Goal: Information Seeking & Learning: Learn about a topic

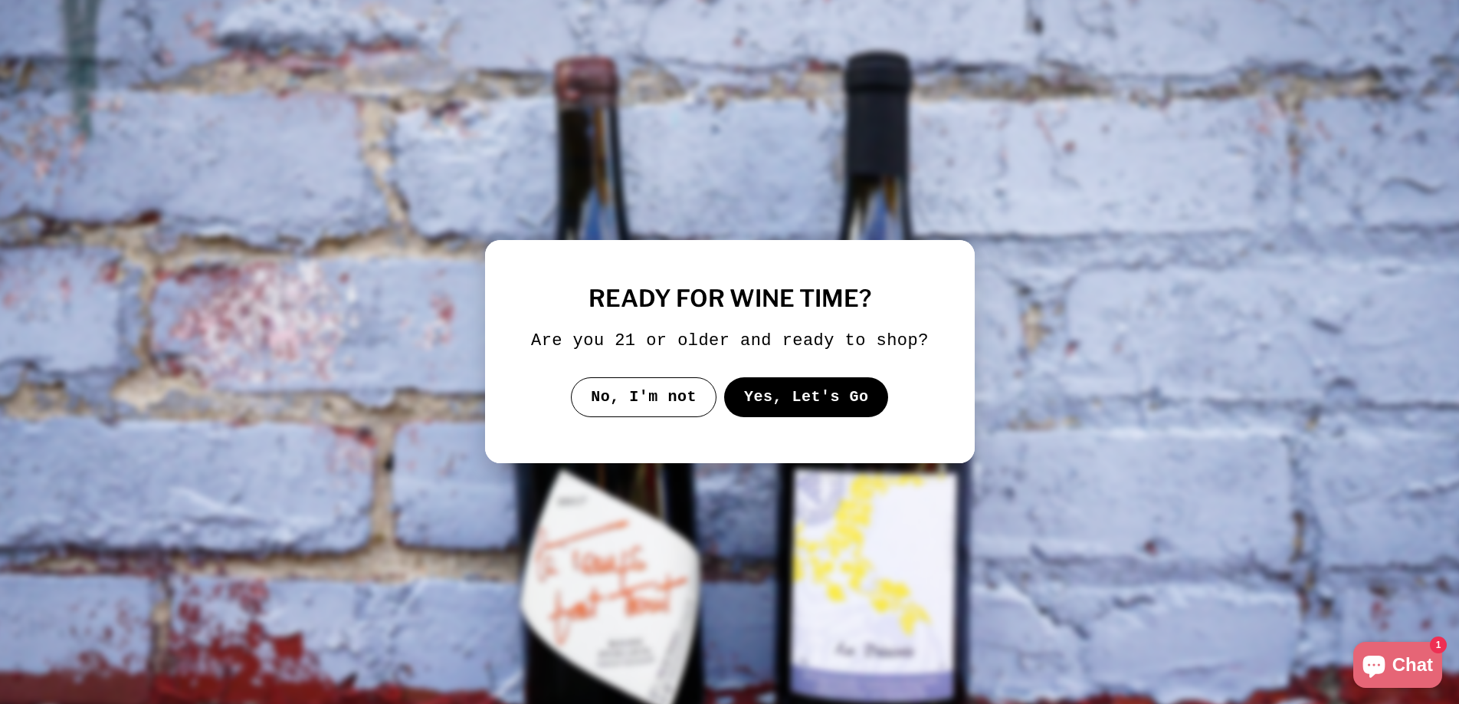
click at [810, 414] on button "Yes, Let's Go" at bounding box center [806, 397] width 165 height 40
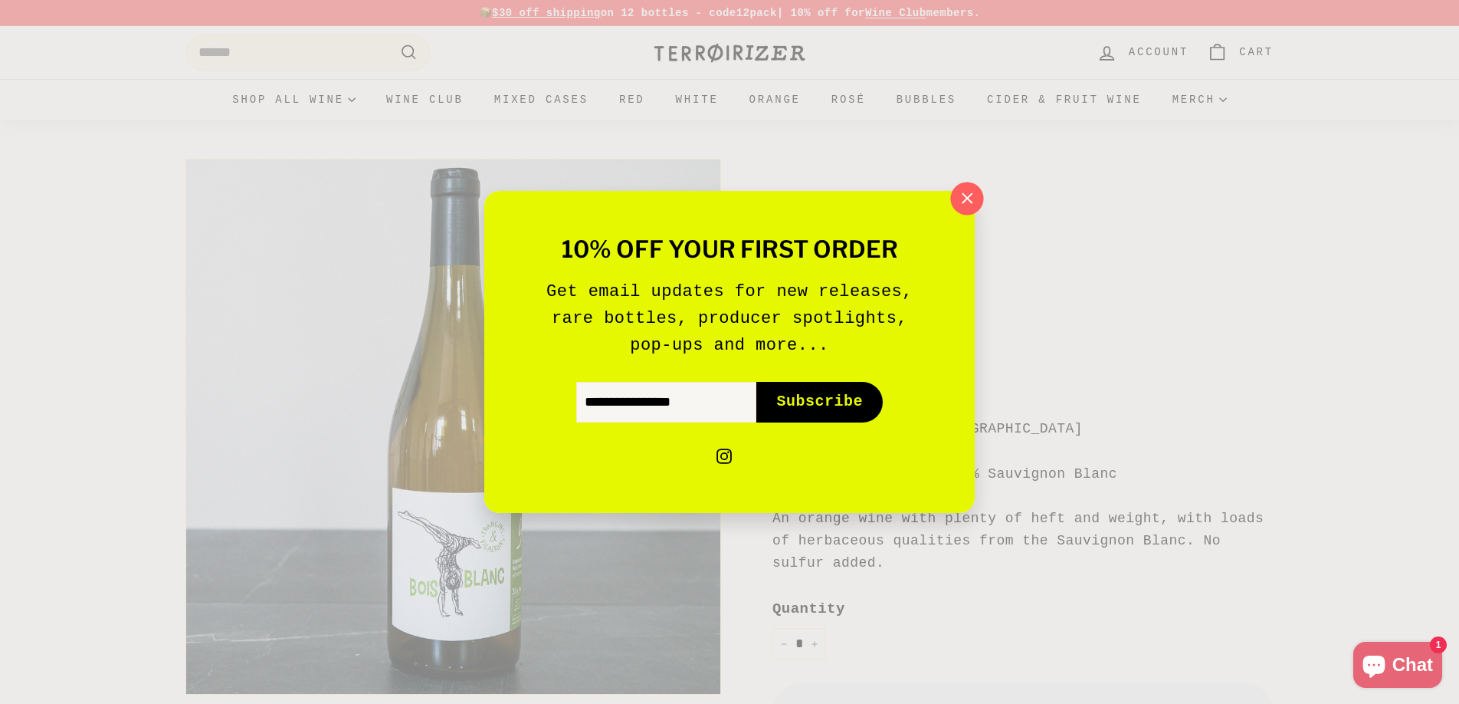
click at [961, 190] on icon "button" at bounding box center [967, 198] width 23 height 23
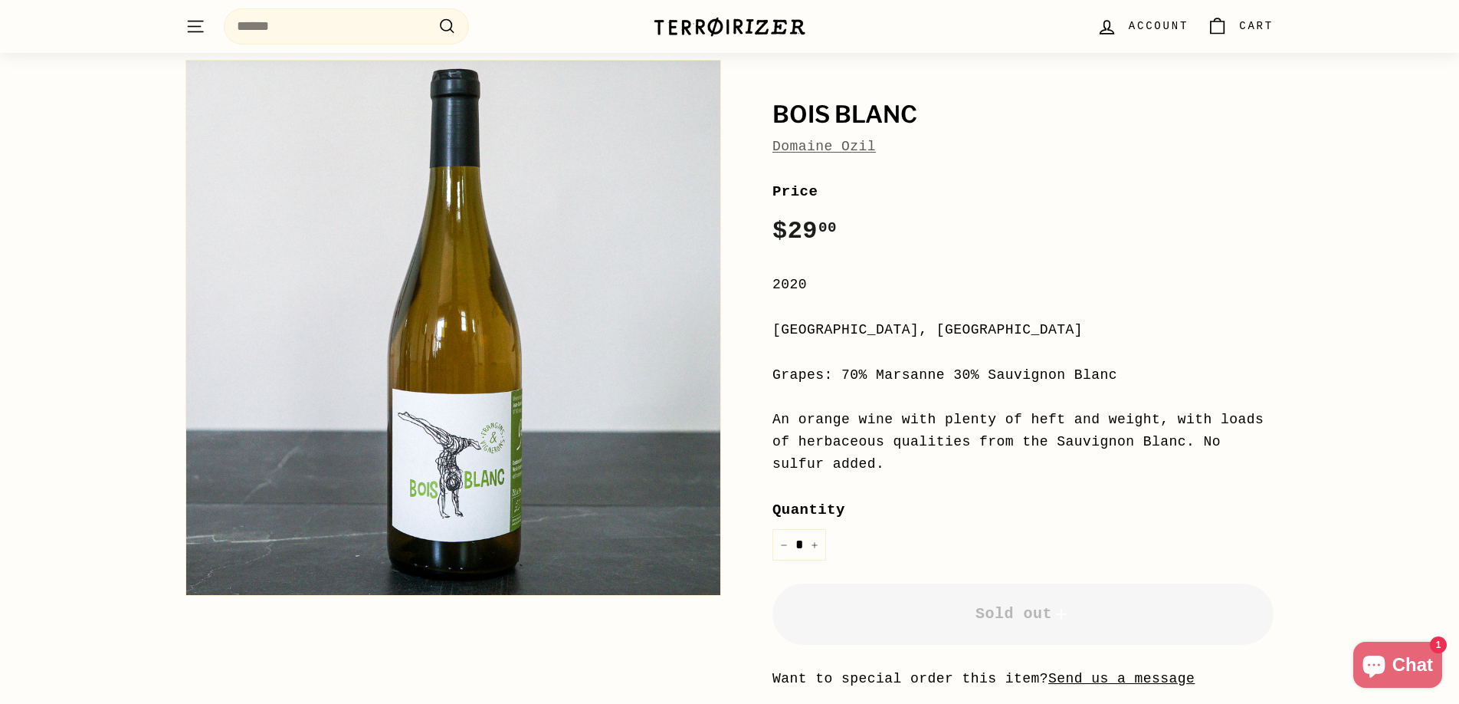
scroll to position [94, 0]
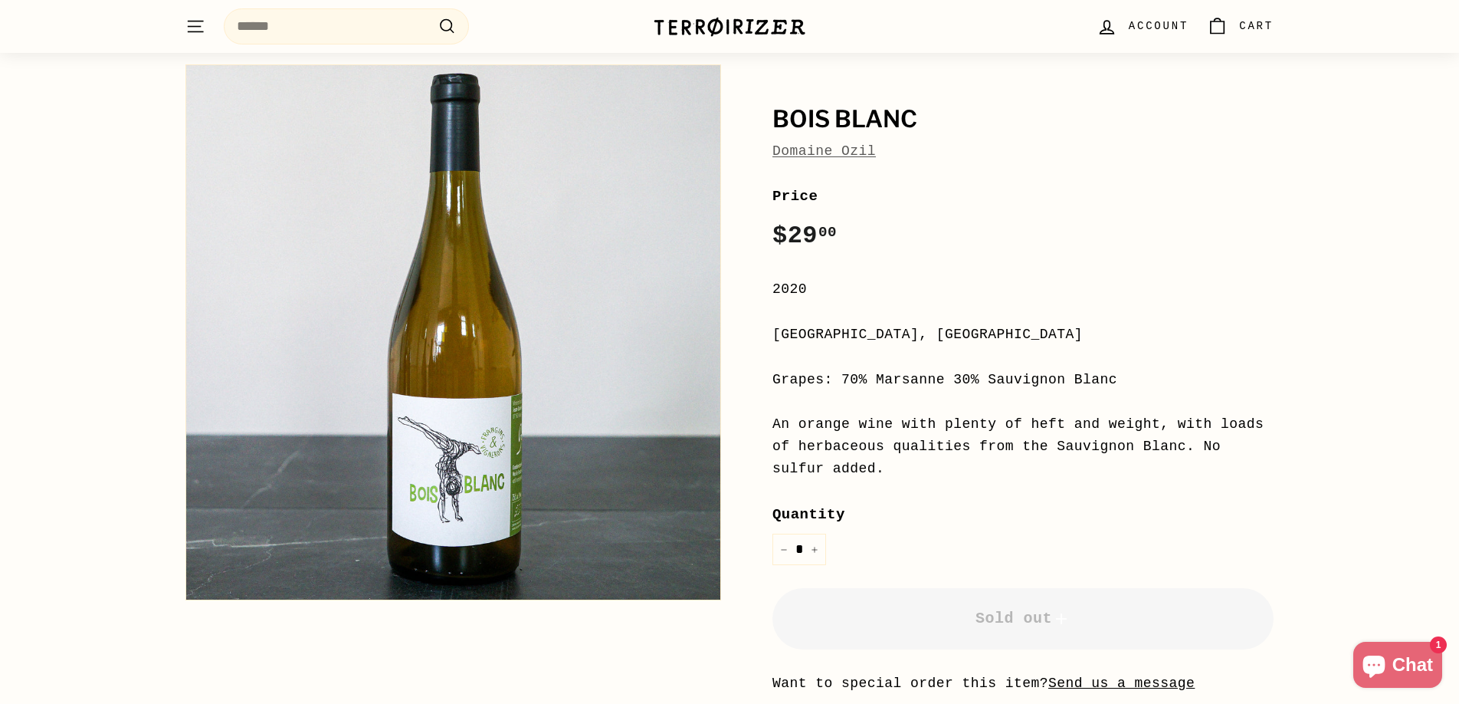
click at [811, 149] on link "Domaine Ozil" at bounding box center [824, 150] width 103 height 15
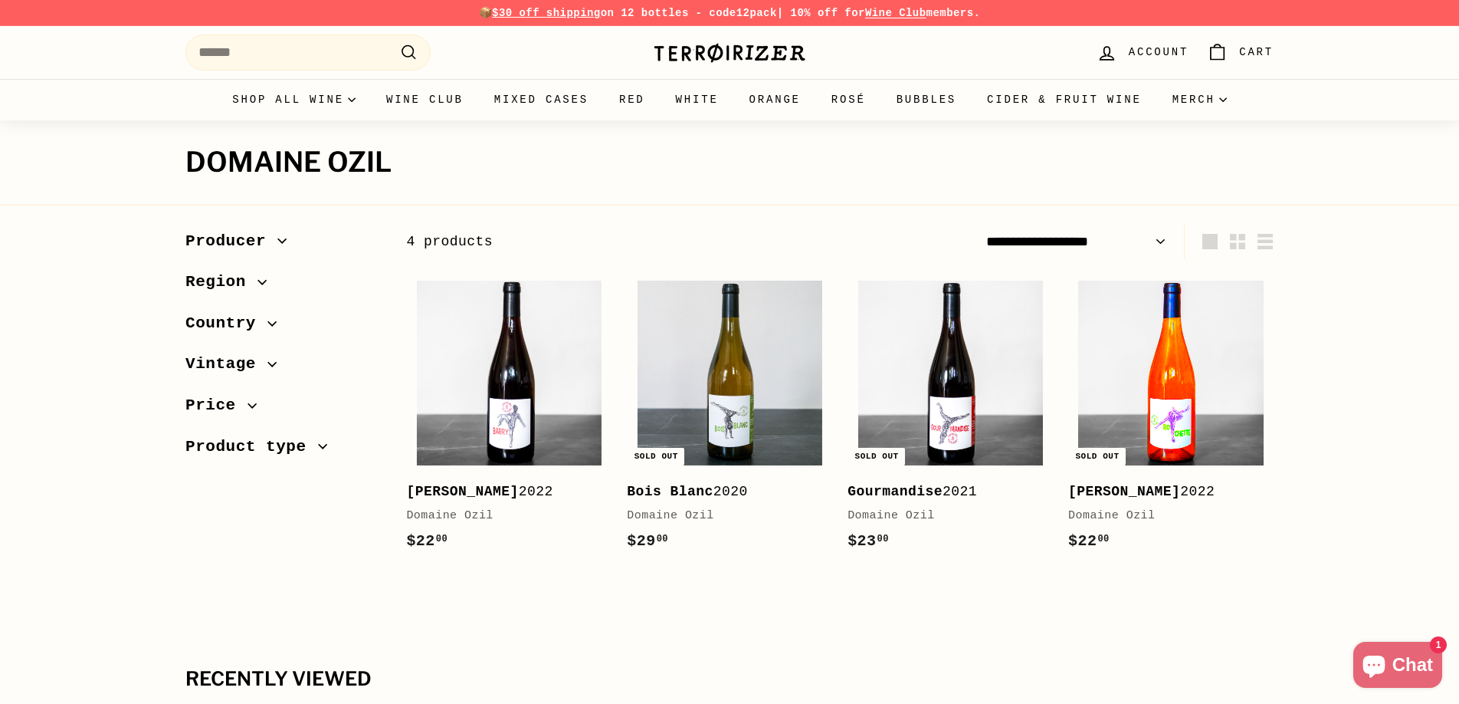
click at [1173, 392] on img at bounding box center [1171, 373] width 185 height 185
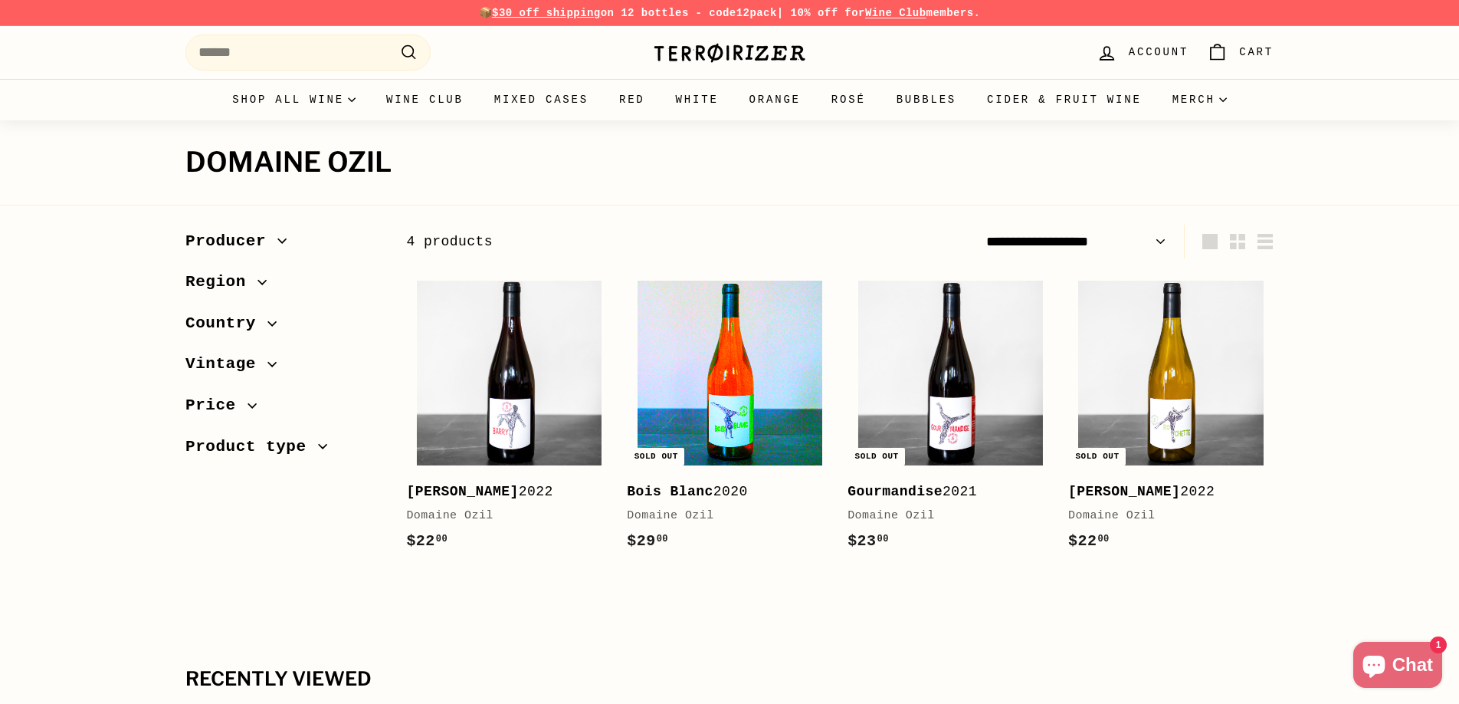
click at [733, 363] on img at bounding box center [730, 373] width 185 height 185
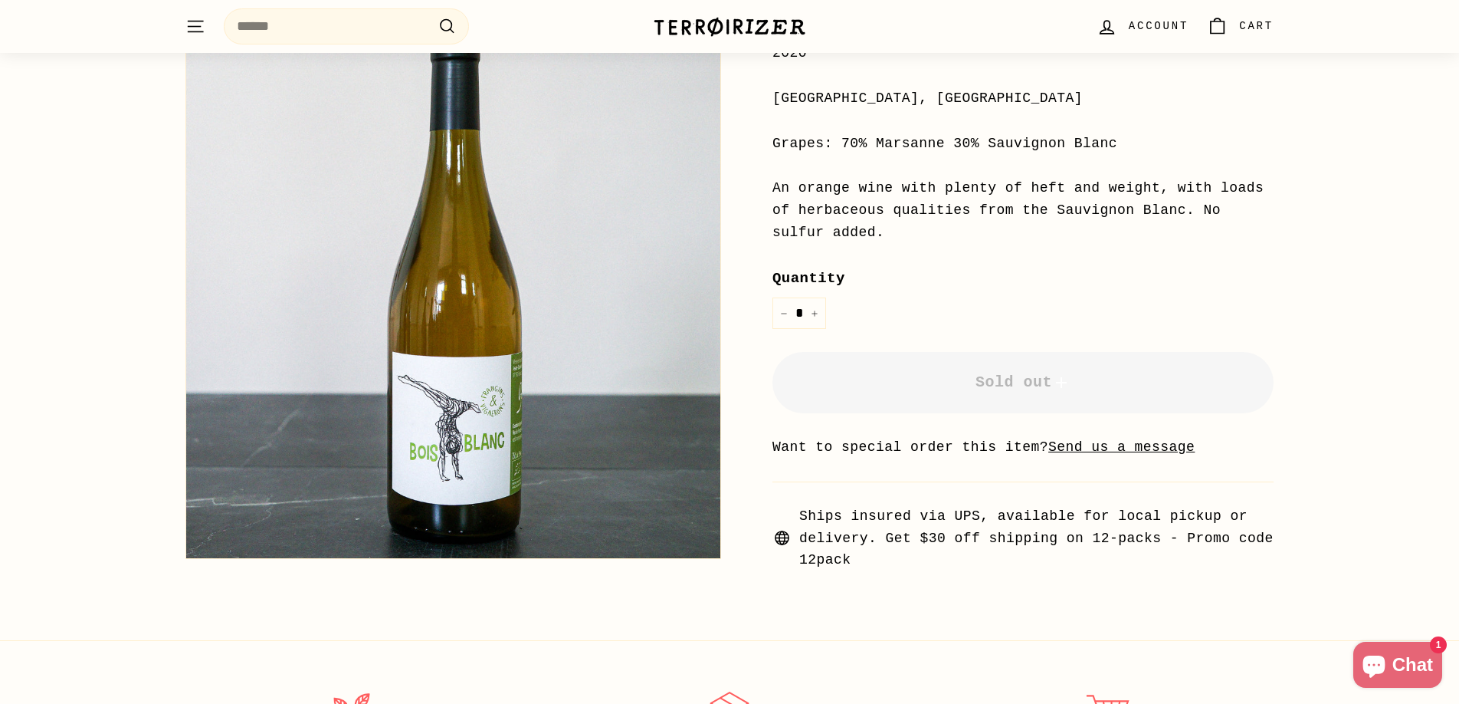
scroll to position [328, 0]
